Goal: Information Seeking & Learning: Learn about a topic

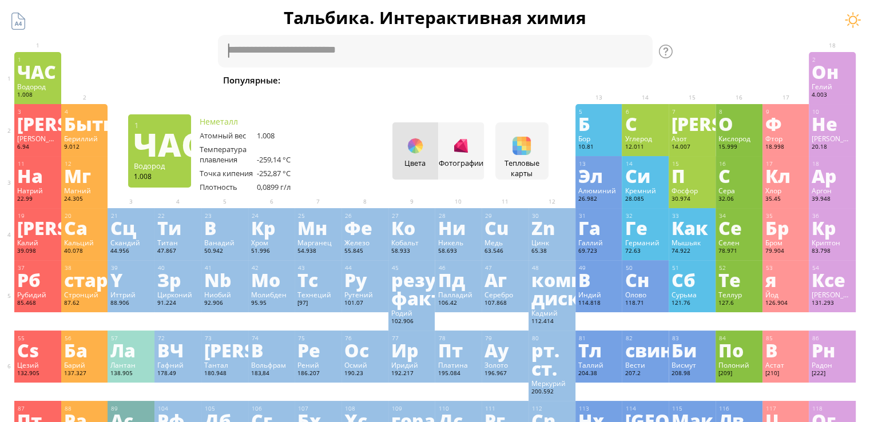
click at [41, 84] on font "ЧАС" at bounding box center [36, 71] width 39 height 26
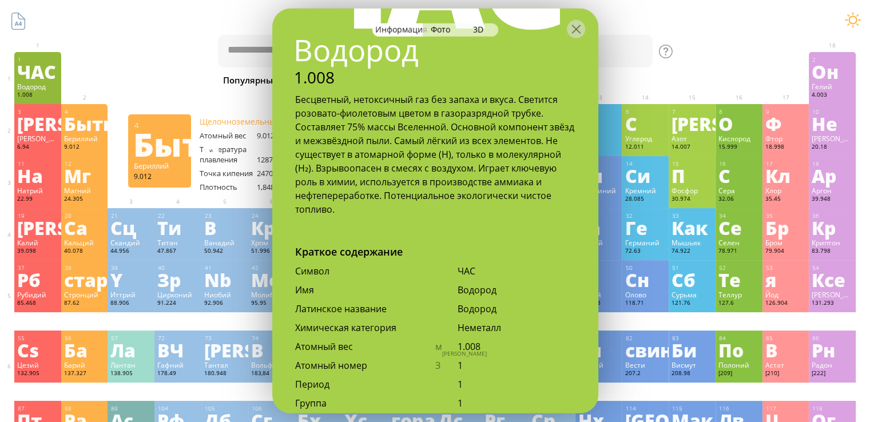
scroll to position [133, 0]
click at [479, 31] on font "3D" at bounding box center [478, 29] width 10 height 11
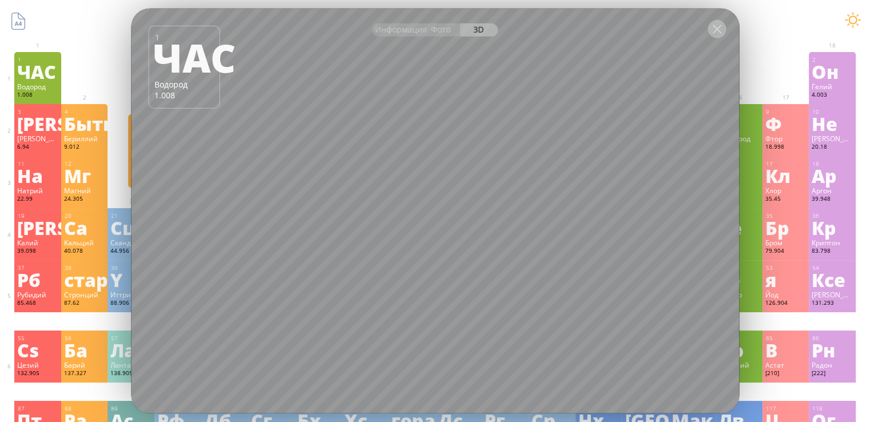
click at [715, 29] on div at bounding box center [717, 29] width 18 height 18
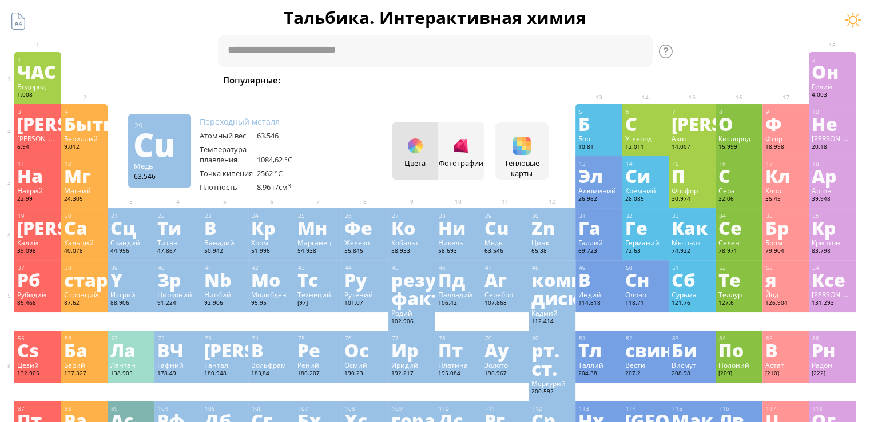
click at [499, 248] on font "63.546" at bounding box center [493, 250] width 19 height 7
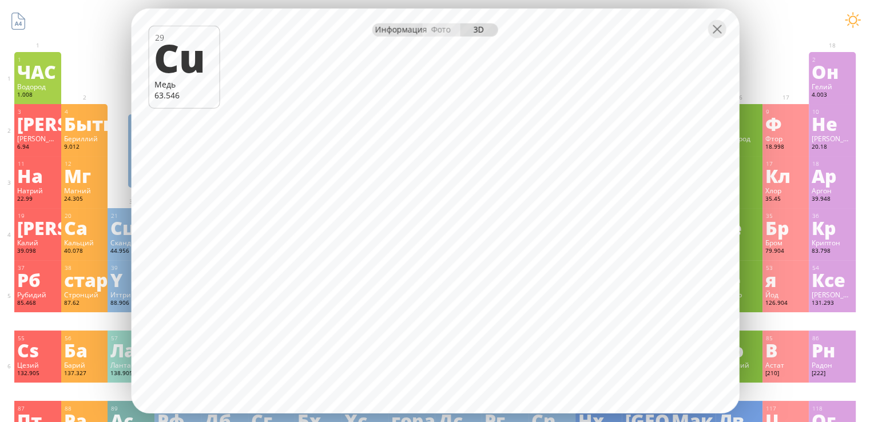
click at [408, 29] on font "Информация" at bounding box center [401, 29] width 52 height 11
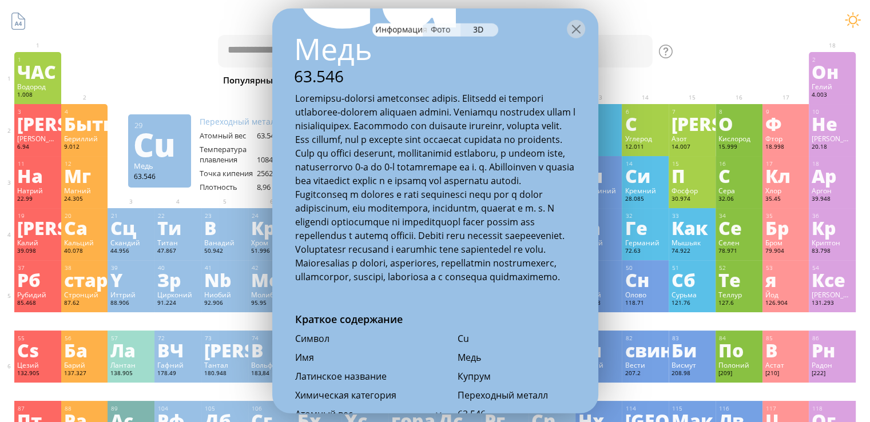
click at [443, 26] on font "Фото" at bounding box center [440, 29] width 19 height 11
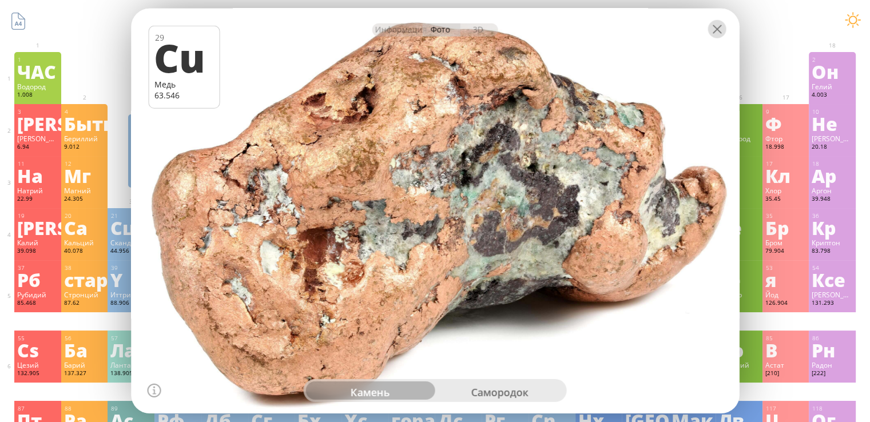
click at [716, 33] on div at bounding box center [717, 29] width 18 height 18
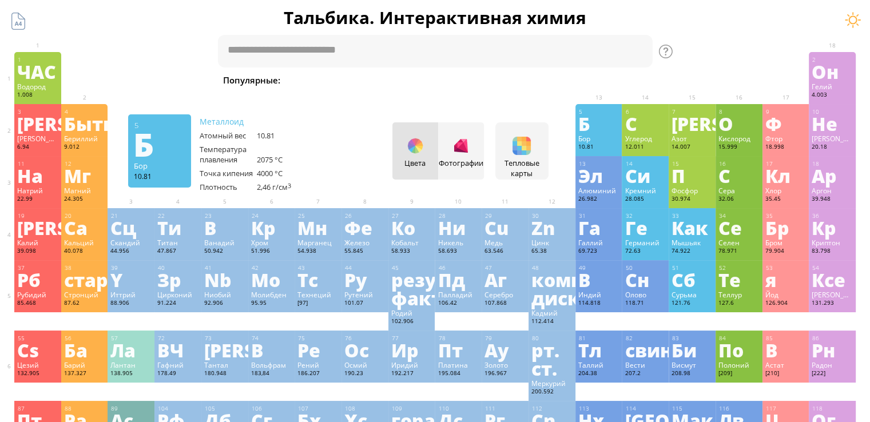
type textarea "********"
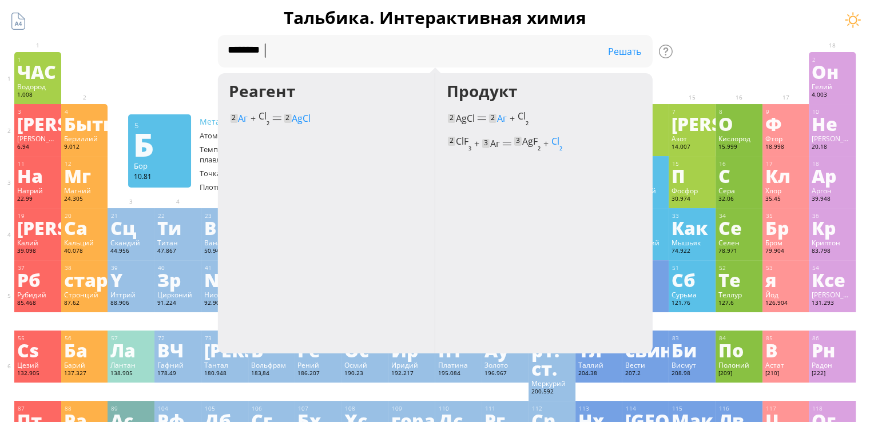
click at [641, 56] on font "Решать" at bounding box center [624, 51] width 33 height 13
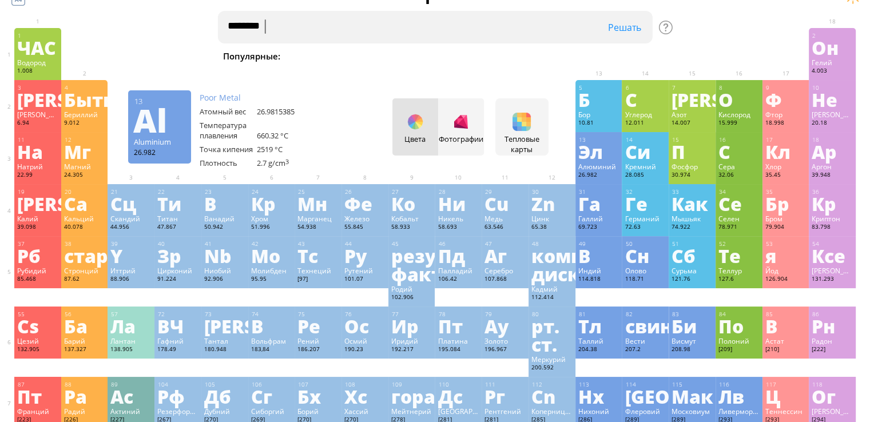
scroll to position [0, 0]
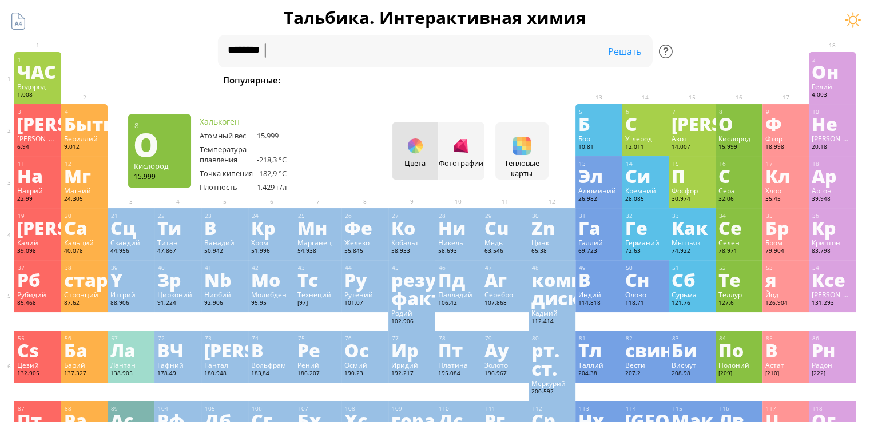
click at [673, 48] on div at bounding box center [666, 52] width 14 height 14
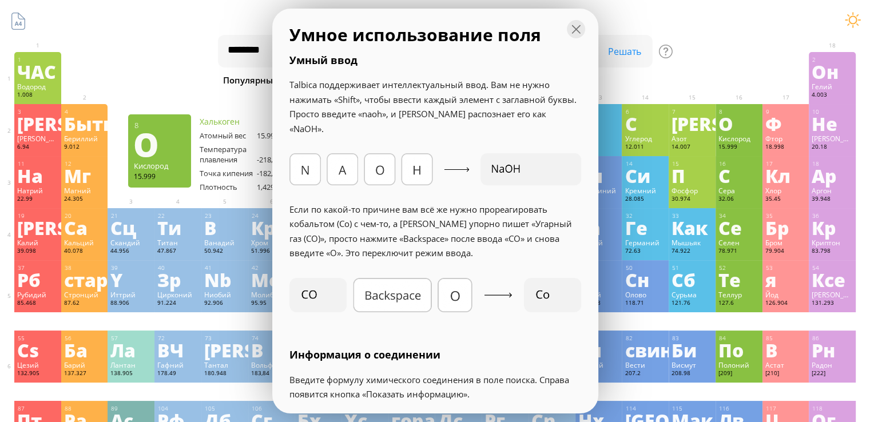
click at [723, 18] on h1 "Тальбика. Интерактивная химия" at bounding box center [435, 17] width 859 height 23
click at [573, 31] on div at bounding box center [576, 29] width 18 height 18
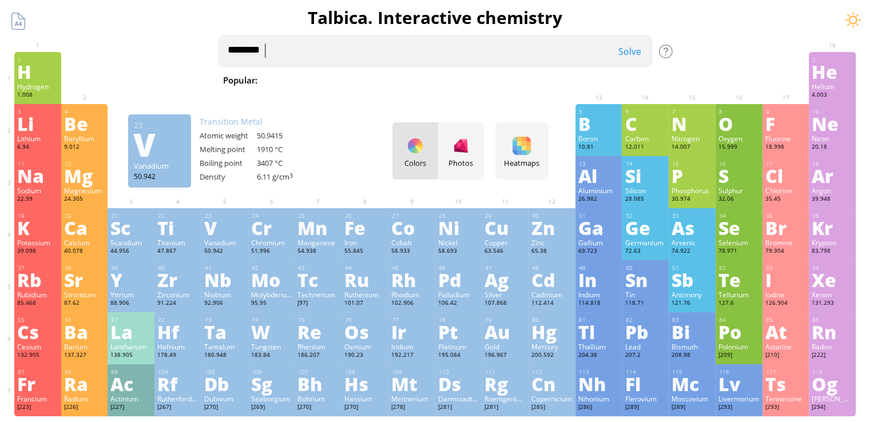
click at [291, 50] on textarea "********" at bounding box center [434, 51] width 435 height 33
click at [544, 243] on div "Zinc" at bounding box center [551, 242] width 41 height 9
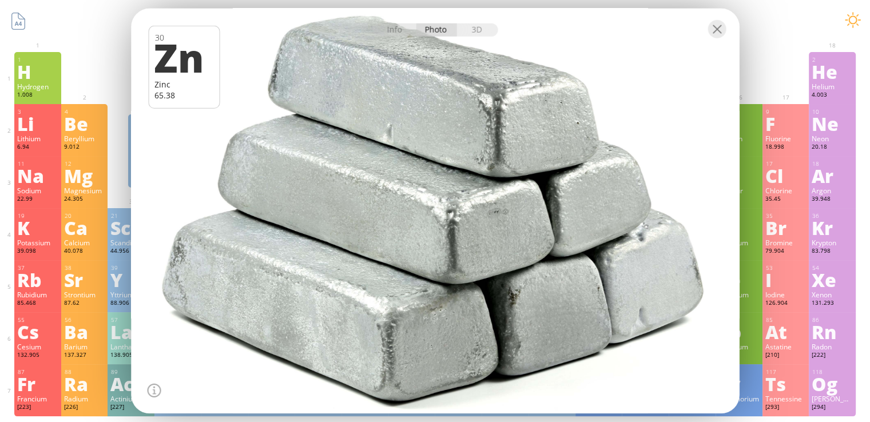
drag, startPoint x: 537, startPoint y: 241, endPoint x: 645, endPoint y: 106, distance: 172.9
click at [645, 156] on div at bounding box center [435, 211] width 614 height 410
click at [478, 30] on div "3D" at bounding box center [477, 29] width 41 height 13
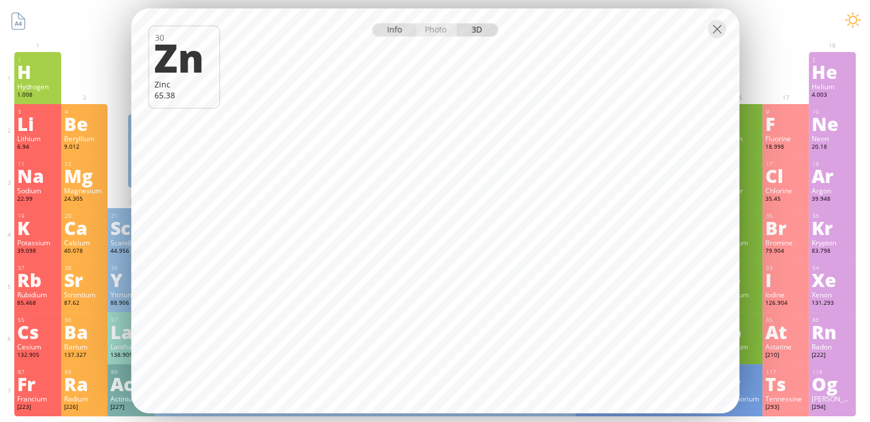
click at [398, 30] on div "Info" at bounding box center [394, 29] width 44 height 13
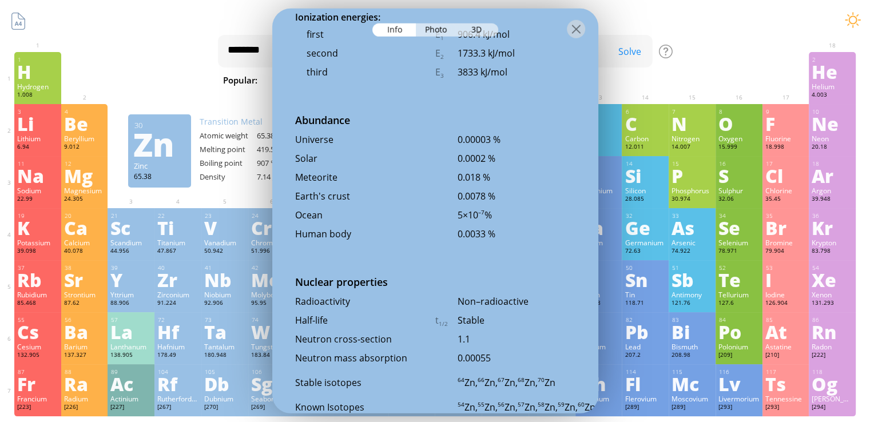
scroll to position [2542, 0]
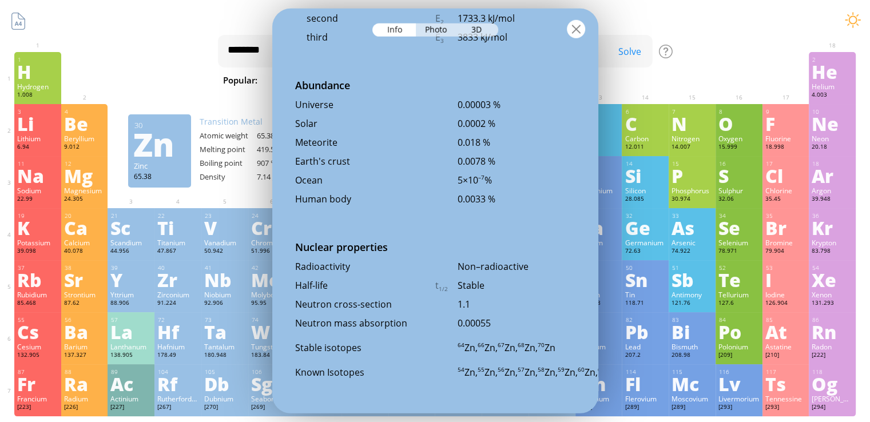
click at [579, 27] on div at bounding box center [576, 29] width 18 height 18
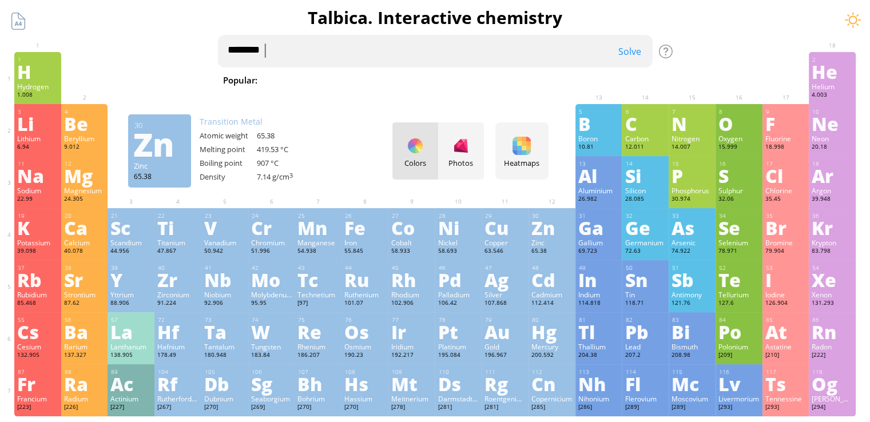
click at [386, 51] on textarea "********" at bounding box center [434, 51] width 435 height 33
drag, startPoint x: 632, startPoint y: 38, endPoint x: 634, endPoint y: 53, distance: 14.5
click at [633, 38] on textarea "********" at bounding box center [434, 51] width 435 height 33
click at [634, 53] on div "Solve" at bounding box center [623, 51] width 57 height 13
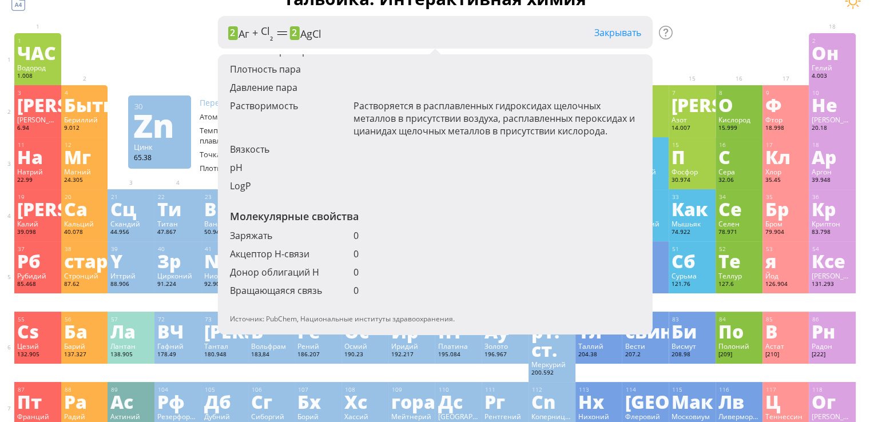
scroll to position [598, 0]
click at [498, 165] on div "рН" at bounding box center [435, 167] width 411 height 13
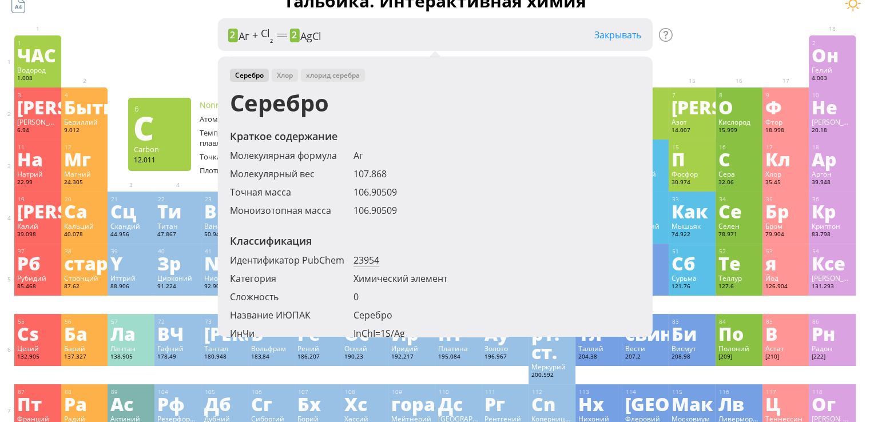
scroll to position [0, 0]
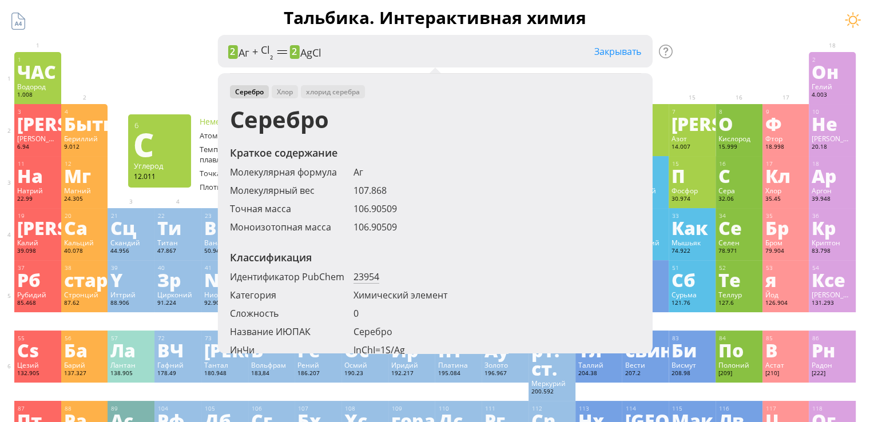
drag, startPoint x: 347, startPoint y: 53, endPoint x: 571, endPoint y: 45, distance: 224.9
click at [347, 53] on div "2 Аг + Cl 2 2 AgCl (150-200 °C) Закрывать" at bounding box center [415, 51] width 374 height 15
click at [609, 50] on font "Закрывать" at bounding box center [617, 51] width 47 height 13
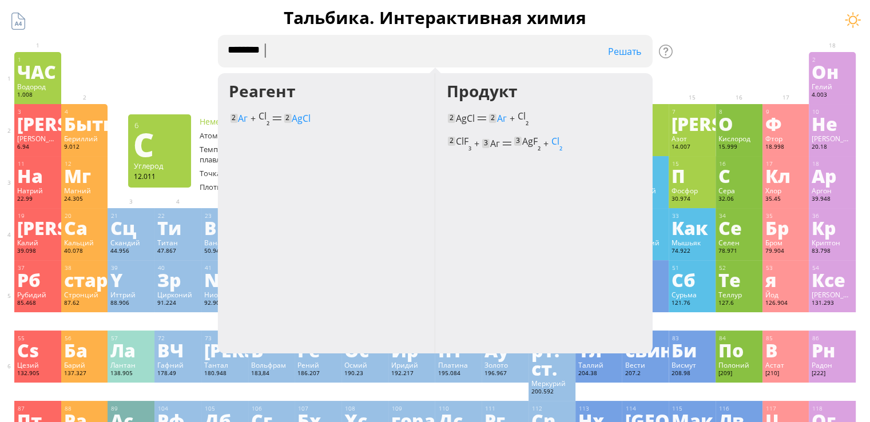
drag, startPoint x: 393, startPoint y: 51, endPoint x: 189, endPoint y: 75, distance: 205.5
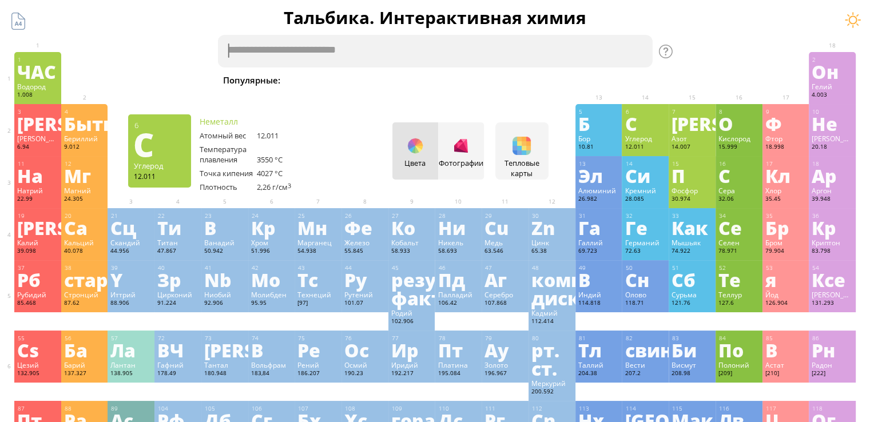
click at [249, 62] on textarea at bounding box center [434, 51] width 435 height 33
click at [619, 59] on font "Показать информацию" at bounding box center [625, 57] width 60 height 25
click at [327, 54] on font "вкладка" at bounding box center [323, 50] width 31 height 11
type textarea "******"
